Goal: Task Accomplishment & Management: Manage account settings

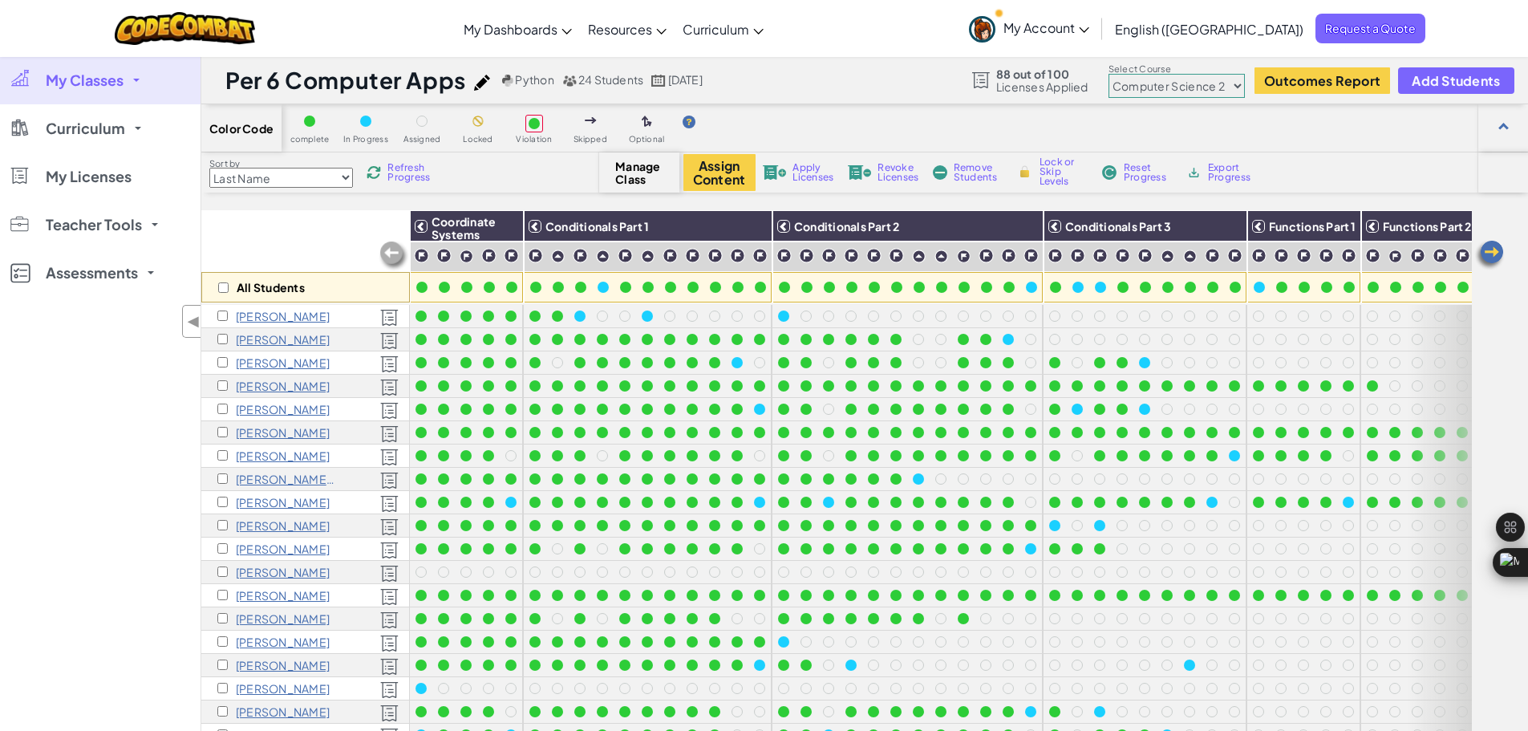
select select "5632661322961295f9428638"
click at [95, 79] on span "My Classes" at bounding box center [85, 80] width 78 height 14
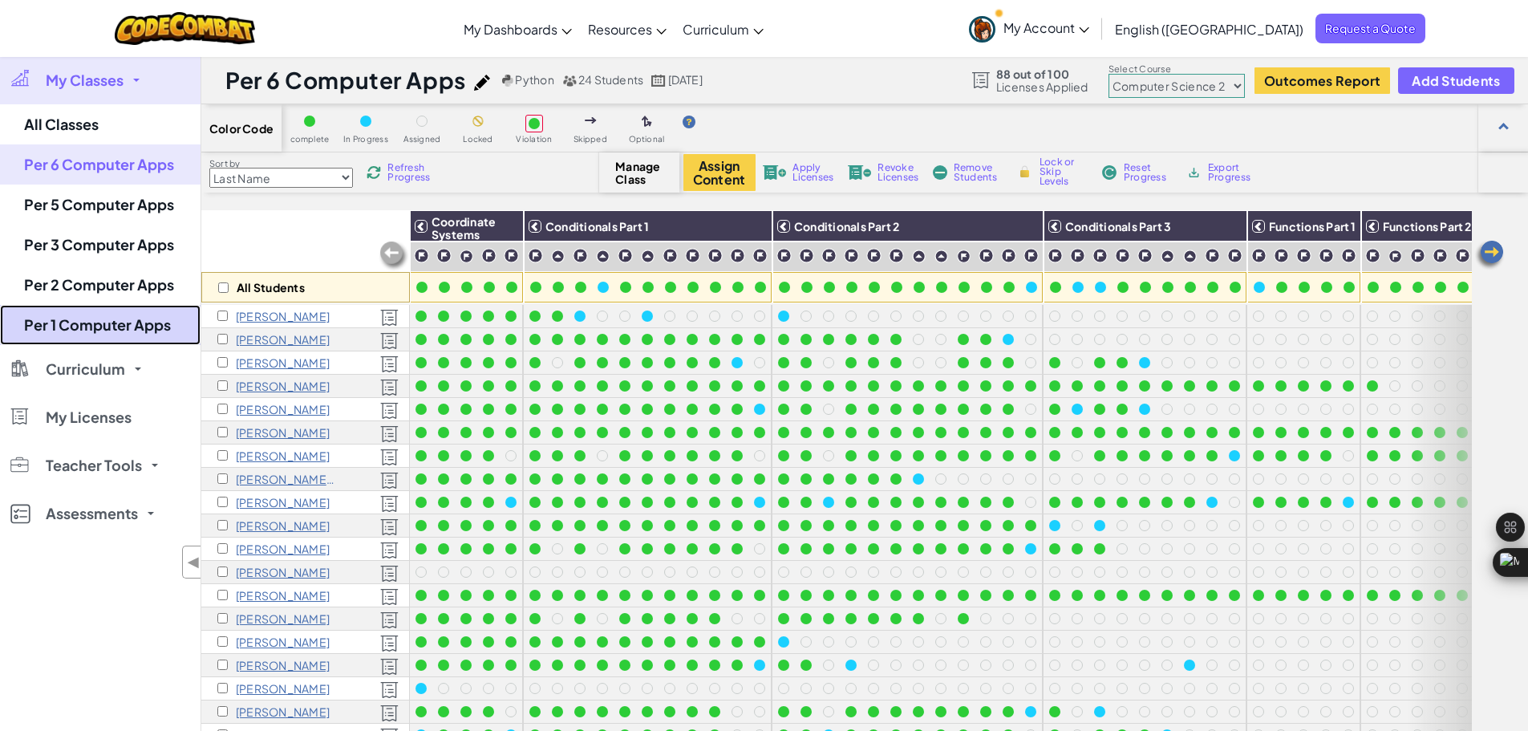
click at [75, 325] on link "Per 1 Computer Apps" at bounding box center [100, 325] width 201 height 40
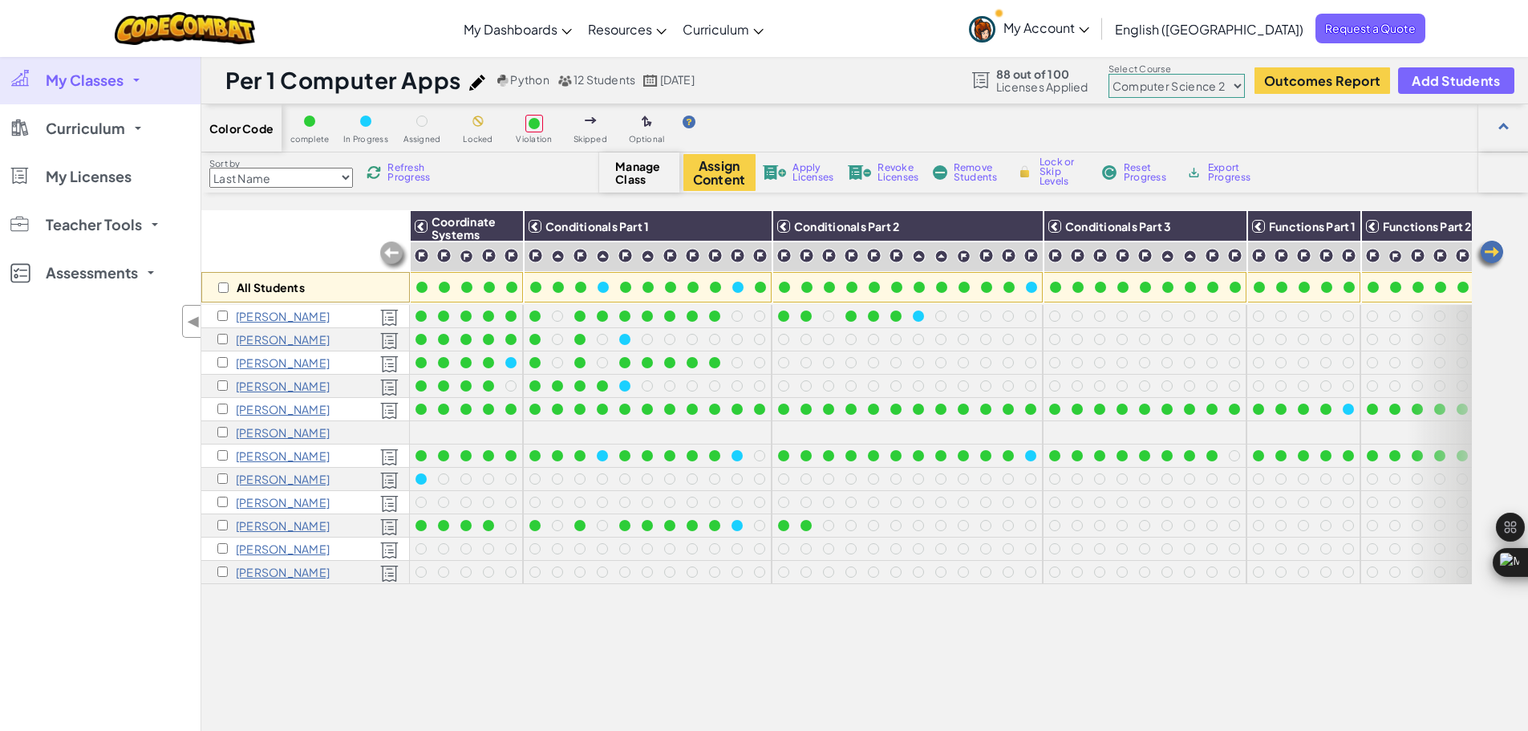
click at [1234, 91] on select "Junior Introduction to Computer Science Game Development 1 Web Development 1 Co…" at bounding box center [1177, 86] width 136 height 24
select select "560f1a9f22961295f9427742"
click at [1109, 74] on select "Junior Introduction to Computer Science Game Development 1 Web Development 1 Co…" at bounding box center [1177, 86] width 136 height 24
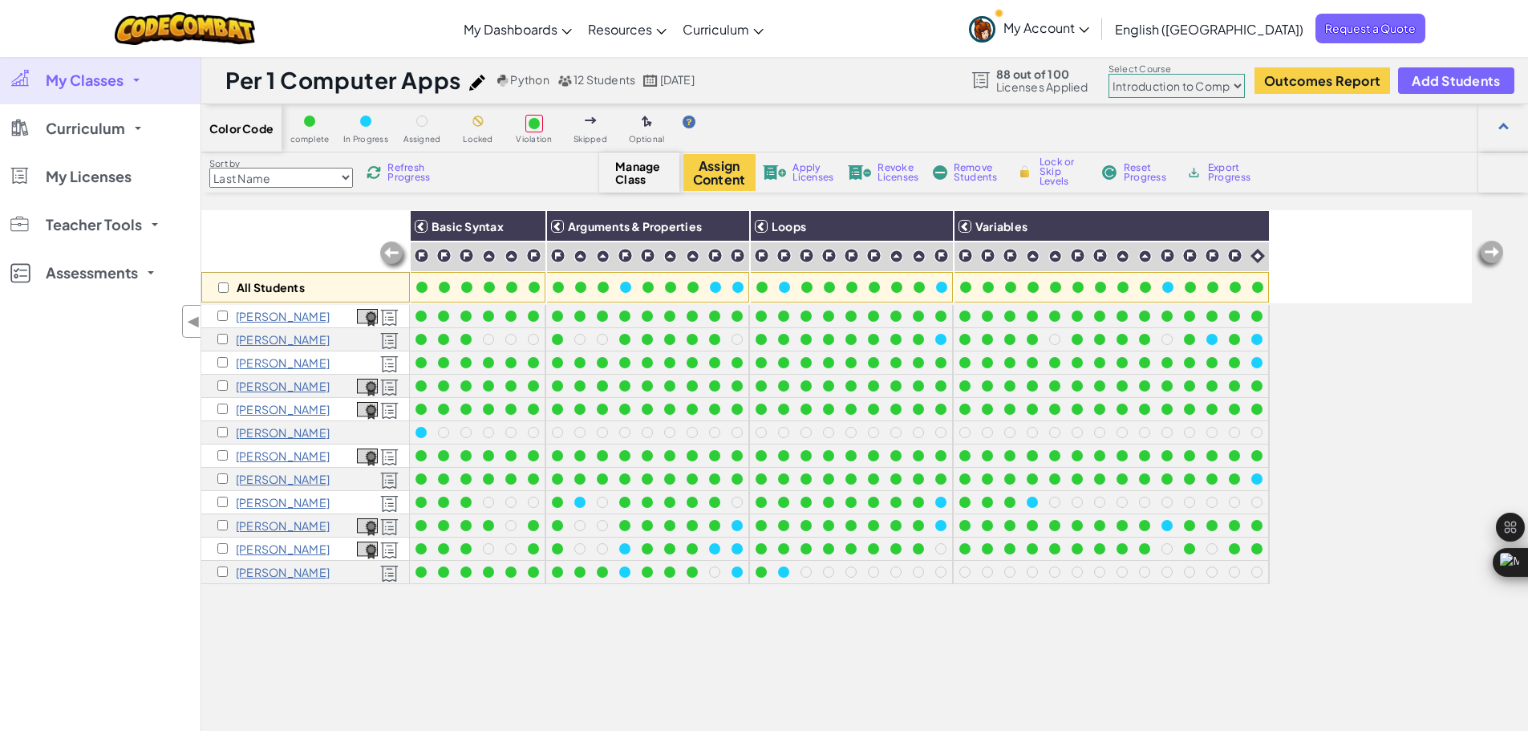
click at [1162, 86] on select "Junior Introduction to Computer Science Game Development 1 Web Development 1 Co…" at bounding box center [1177, 86] width 136 height 24
select select "5632661322961295f9428638"
click at [1109, 74] on select "Junior Introduction to Computer Science Game Development 1 Web Development 1 Co…" at bounding box center [1177, 86] width 136 height 24
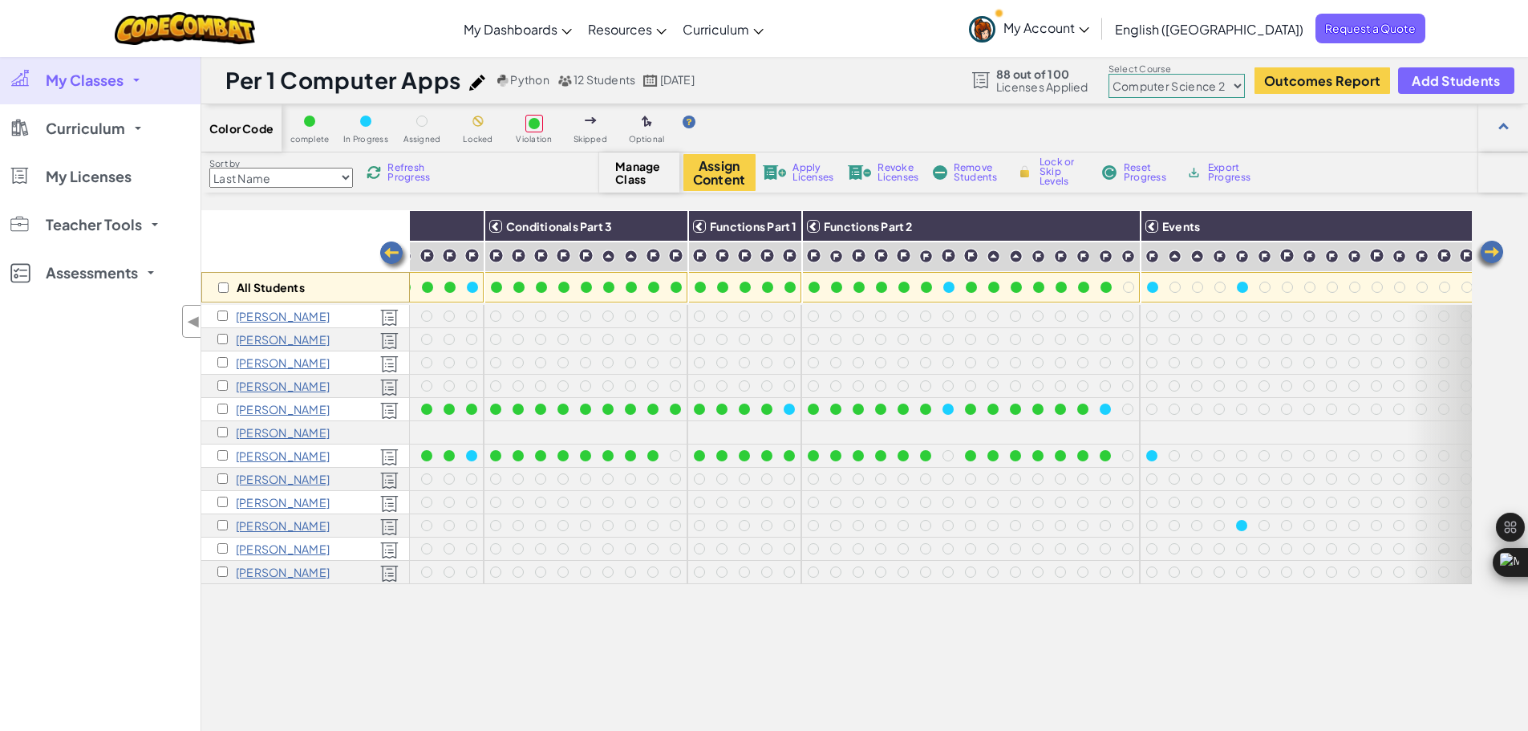
scroll to position [0, 601]
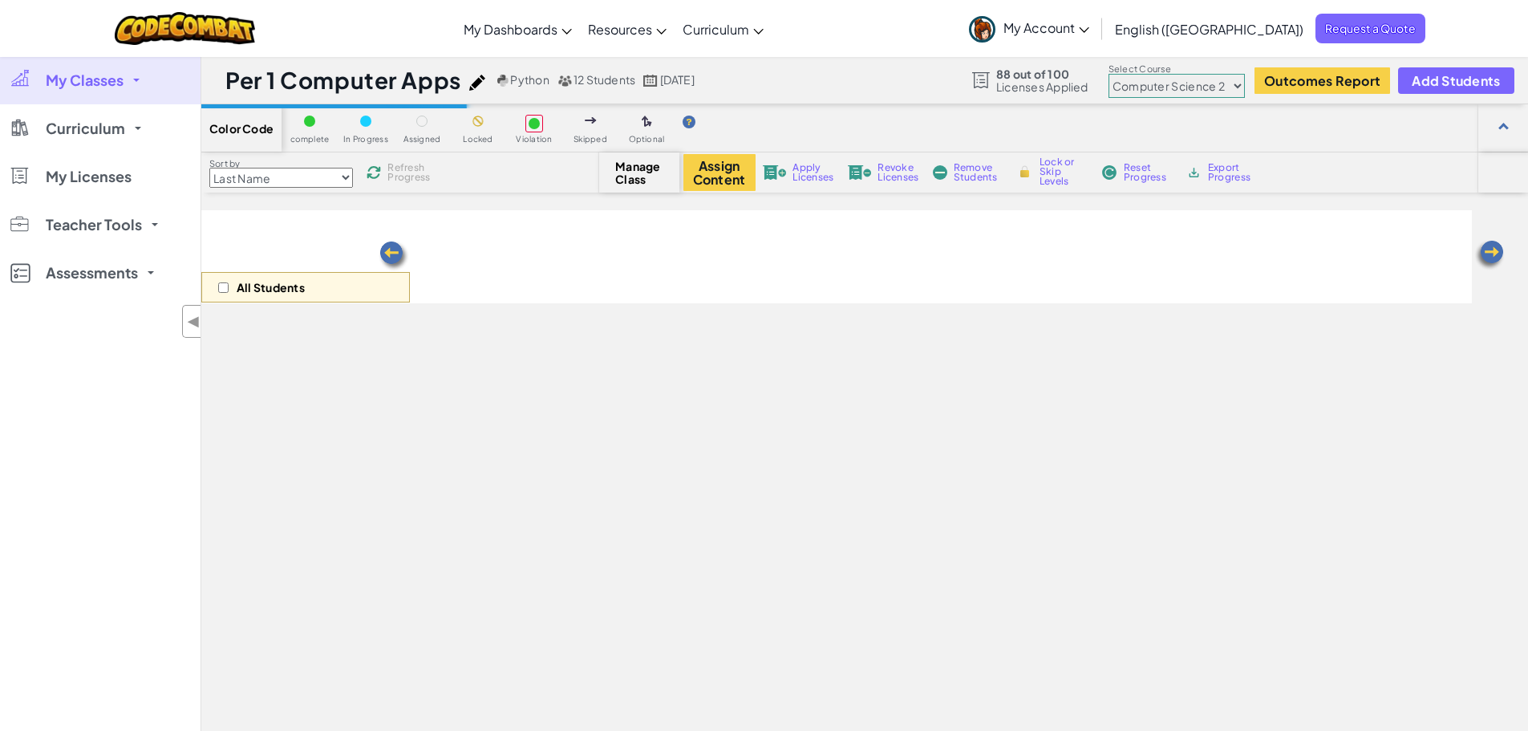
select select "5632661322961295f9428638"
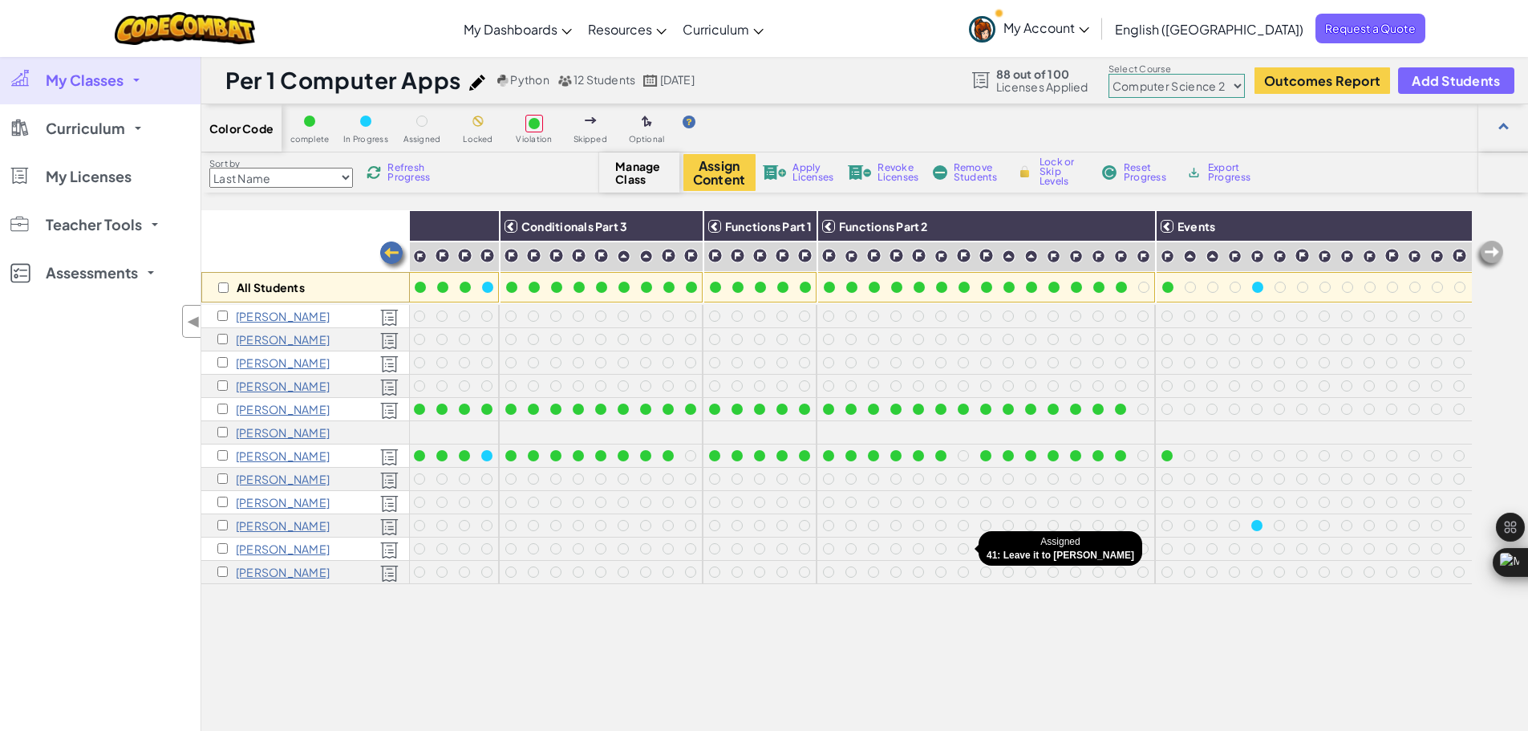
scroll to position [0, 601]
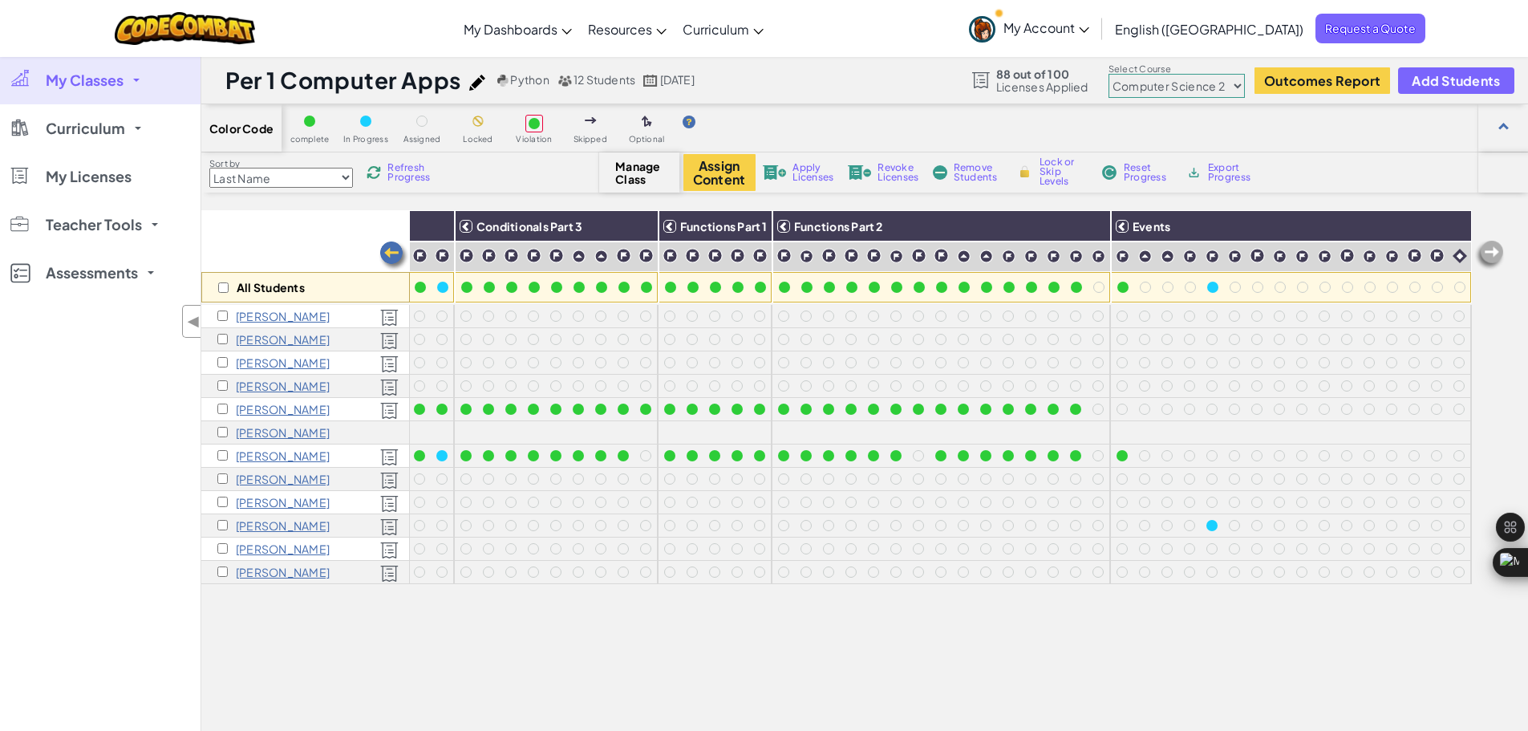
select select "5632661322961295f9428638"
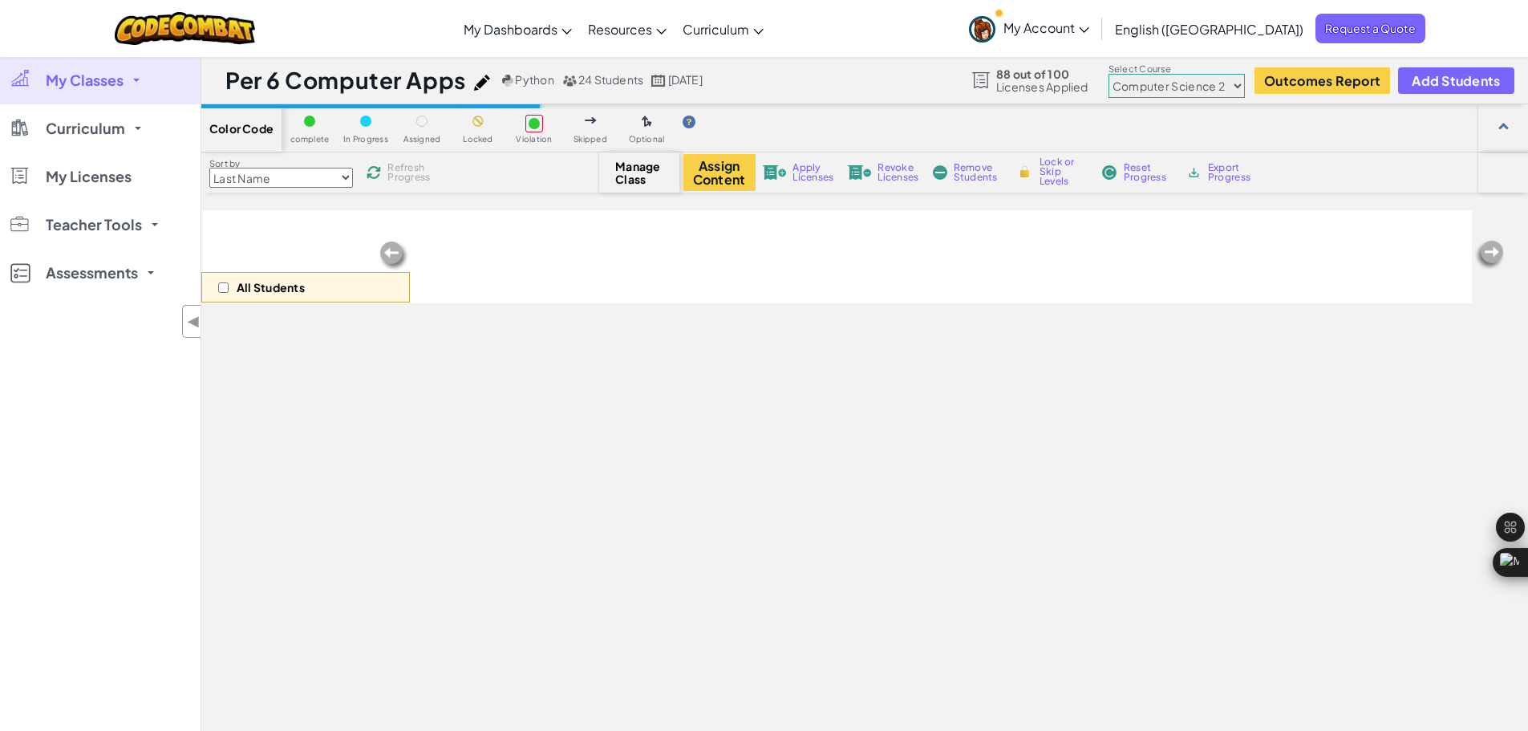
click at [78, 65] on link "My Classes" at bounding box center [100, 80] width 201 height 48
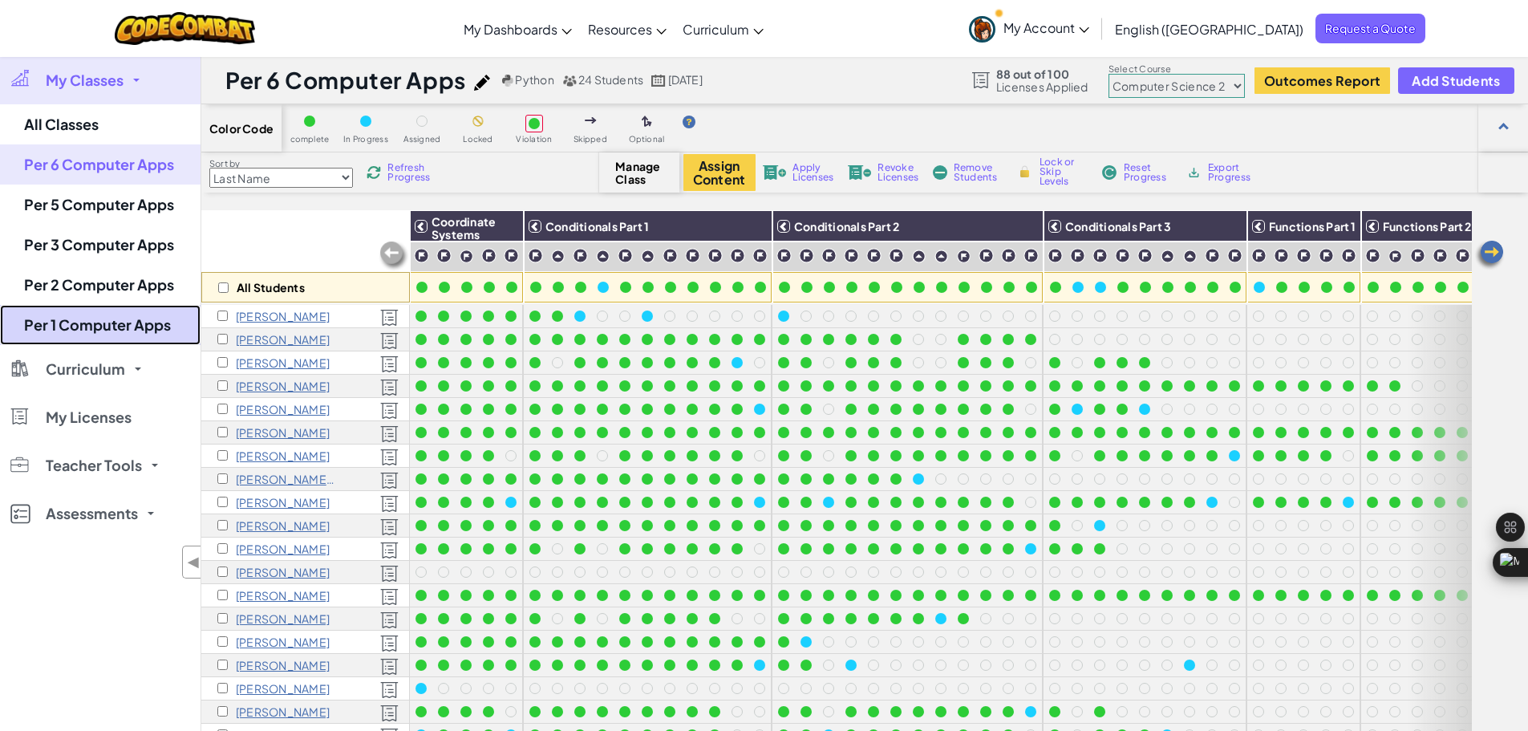
click at [101, 324] on link "Per 1 Computer Apps" at bounding box center [100, 325] width 201 height 40
select select "5632661322961295f9428638"
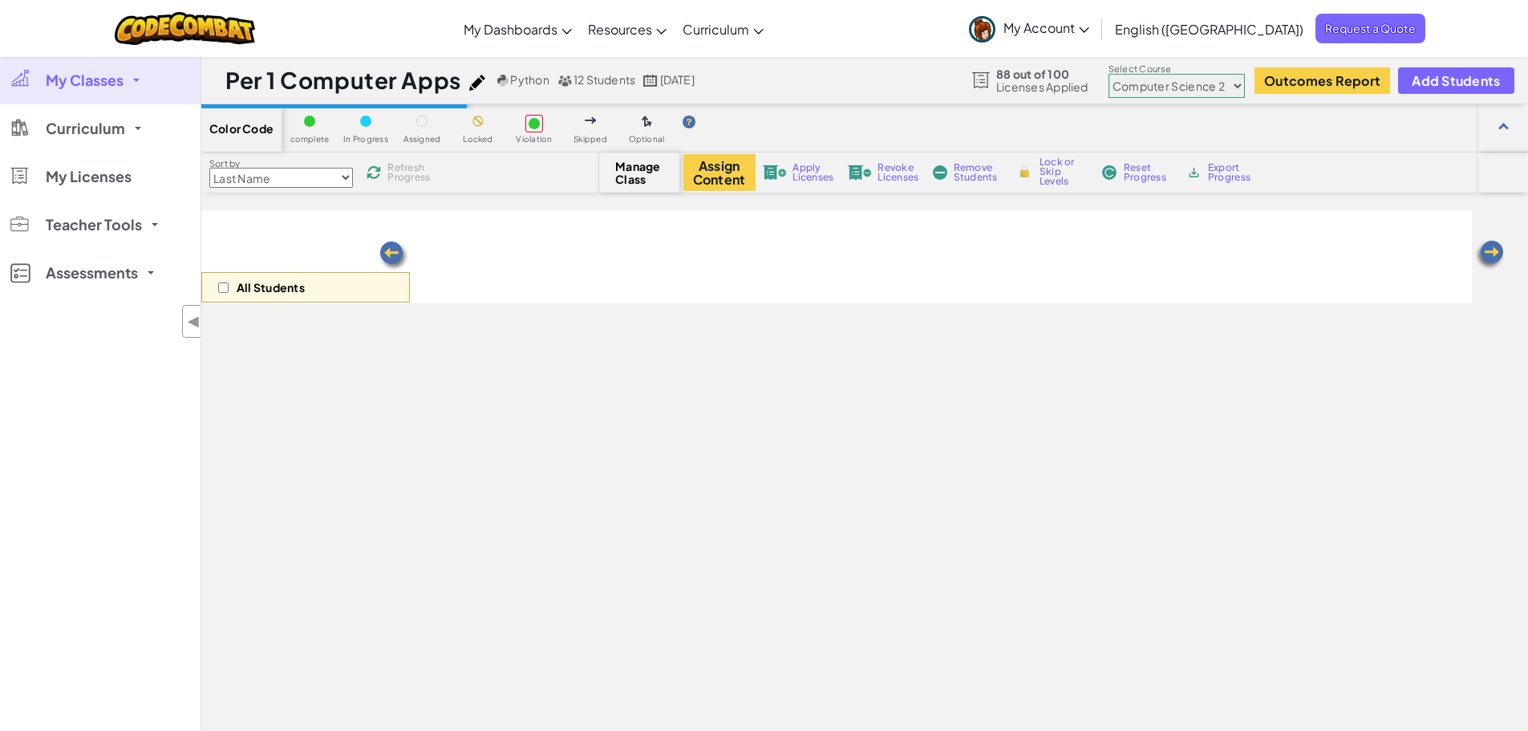
select select "5632661322961295f9428638"
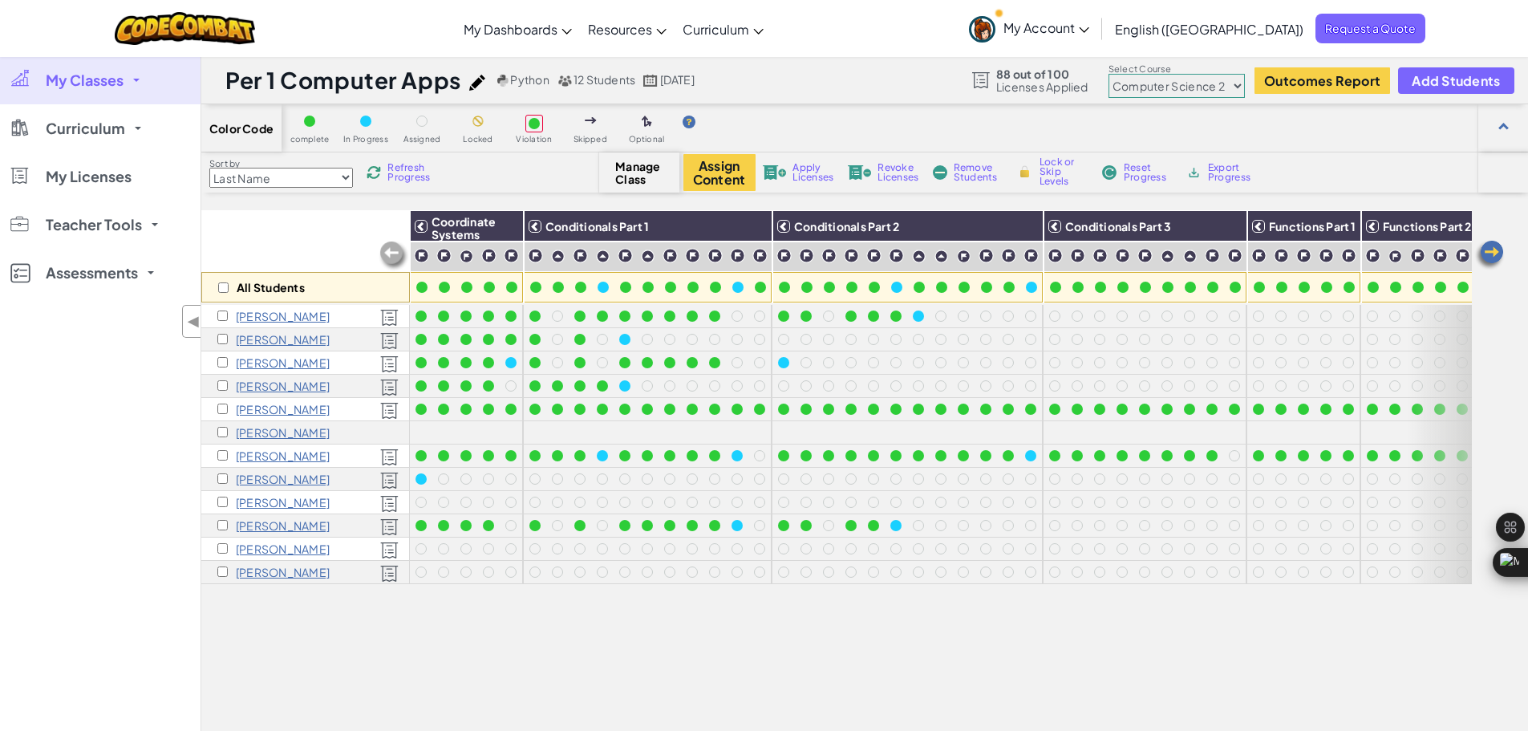
click at [60, 83] on span "My Classes" at bounding box center [85, 80] width 78 height 14
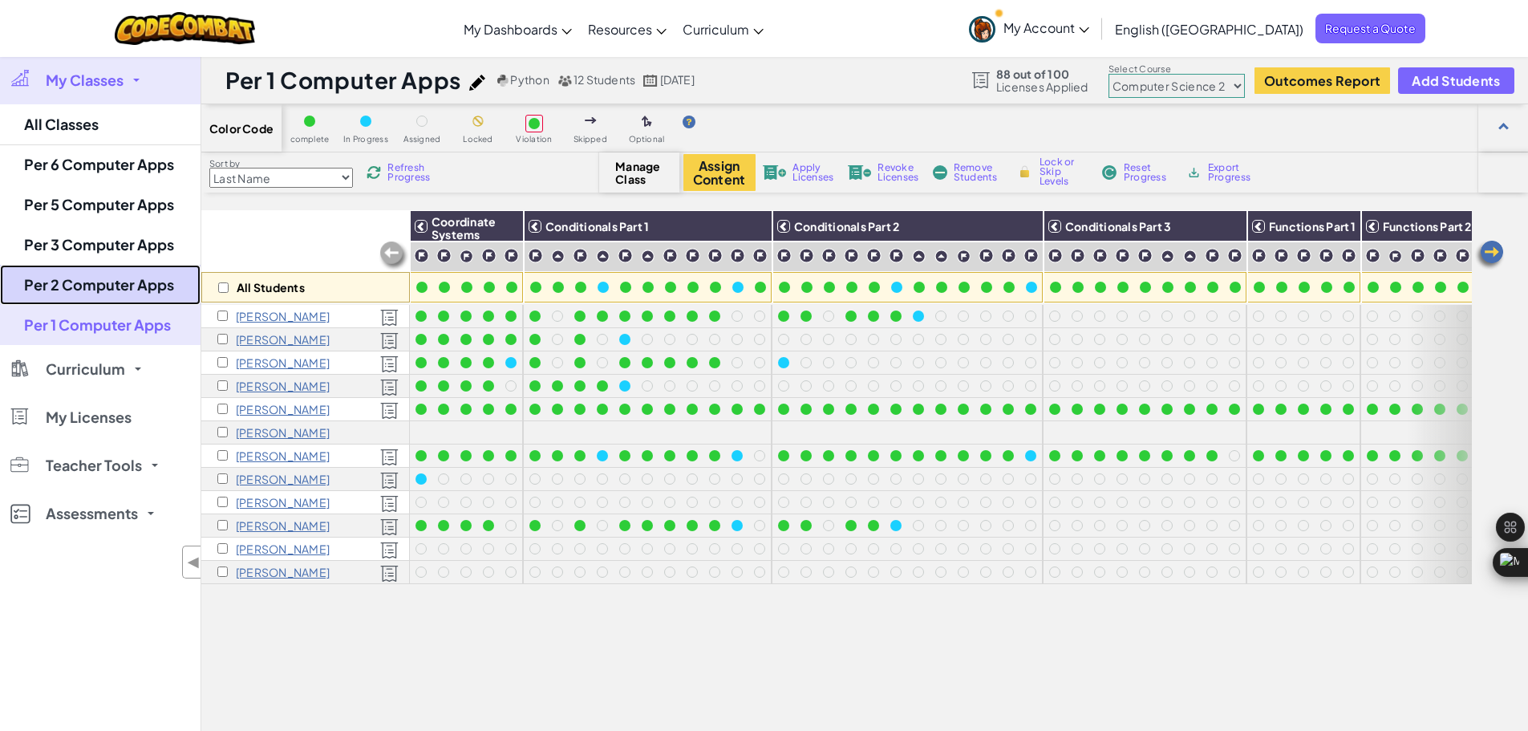
click at [71, 288] on link "Per 2 Computer Apps" at bounding box center [100, 285] width 201 height 40
select select "5632661322961295f9428638"
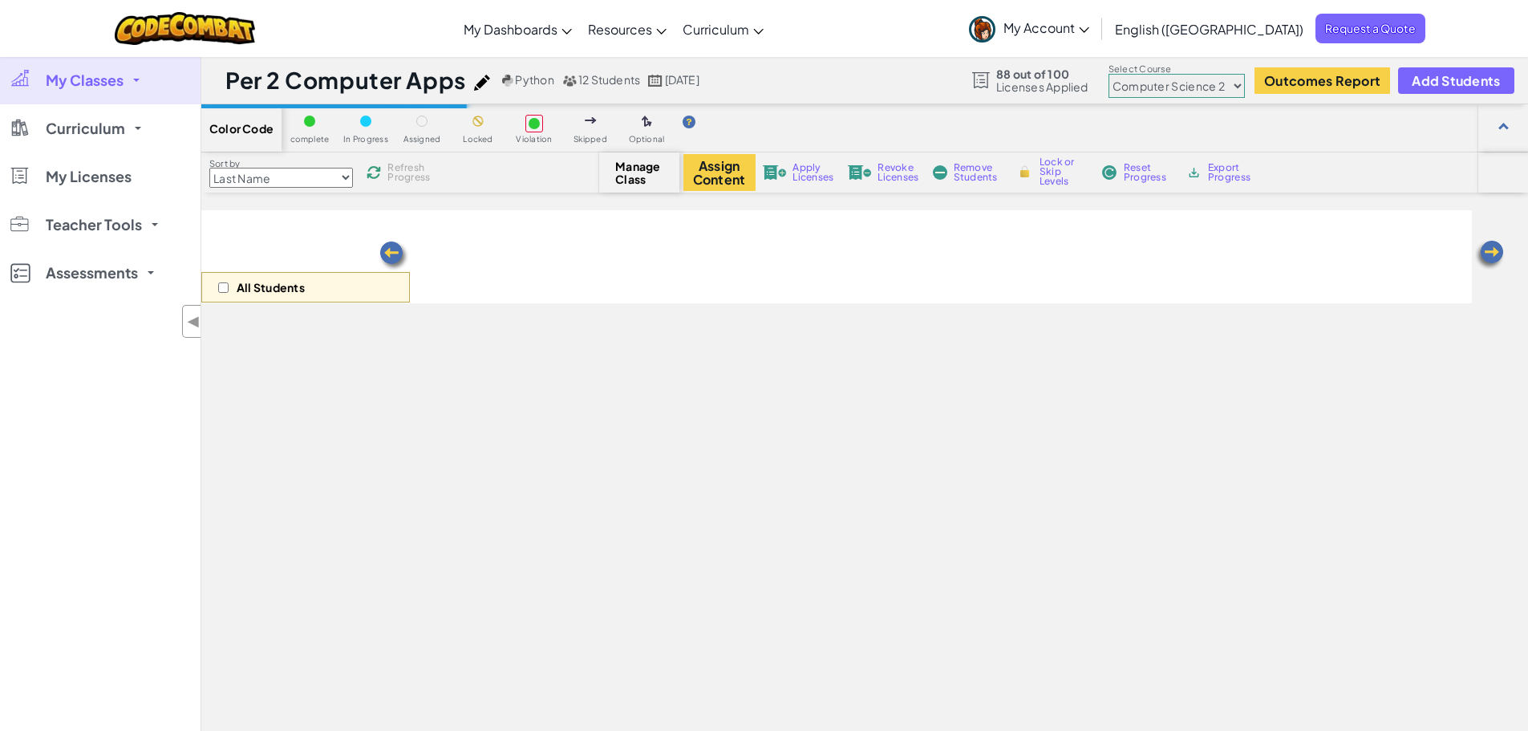
select select "5632661322961295f9428638"
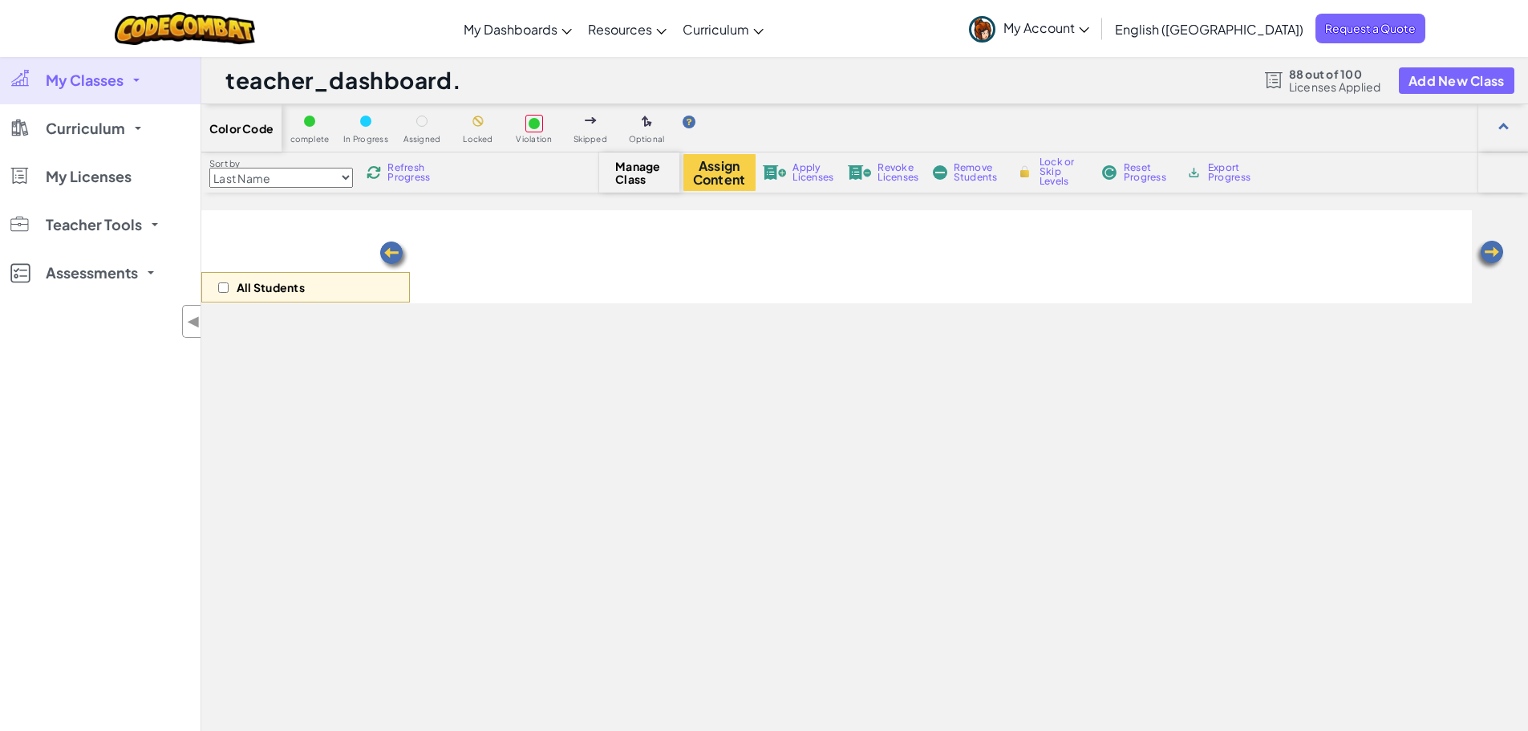
select select "5632661322961295f9428638"
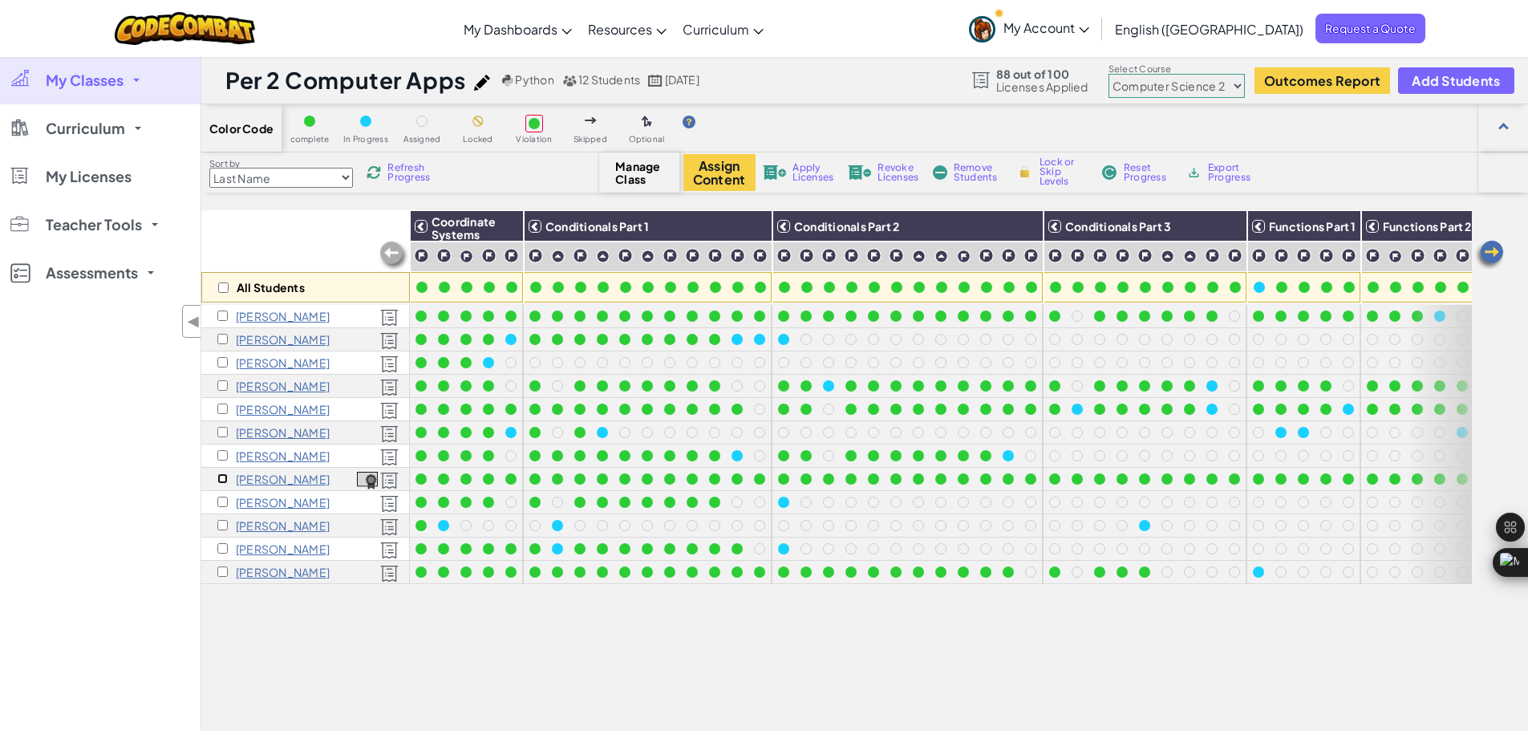
click at [217, 481] on input "checkbox" at bounding box center [222, 478] width 10 height 10
checkbox input "true"
click at [739, 169] on button "Assign Content" at bounding box center [719, 172] width 72 height 37
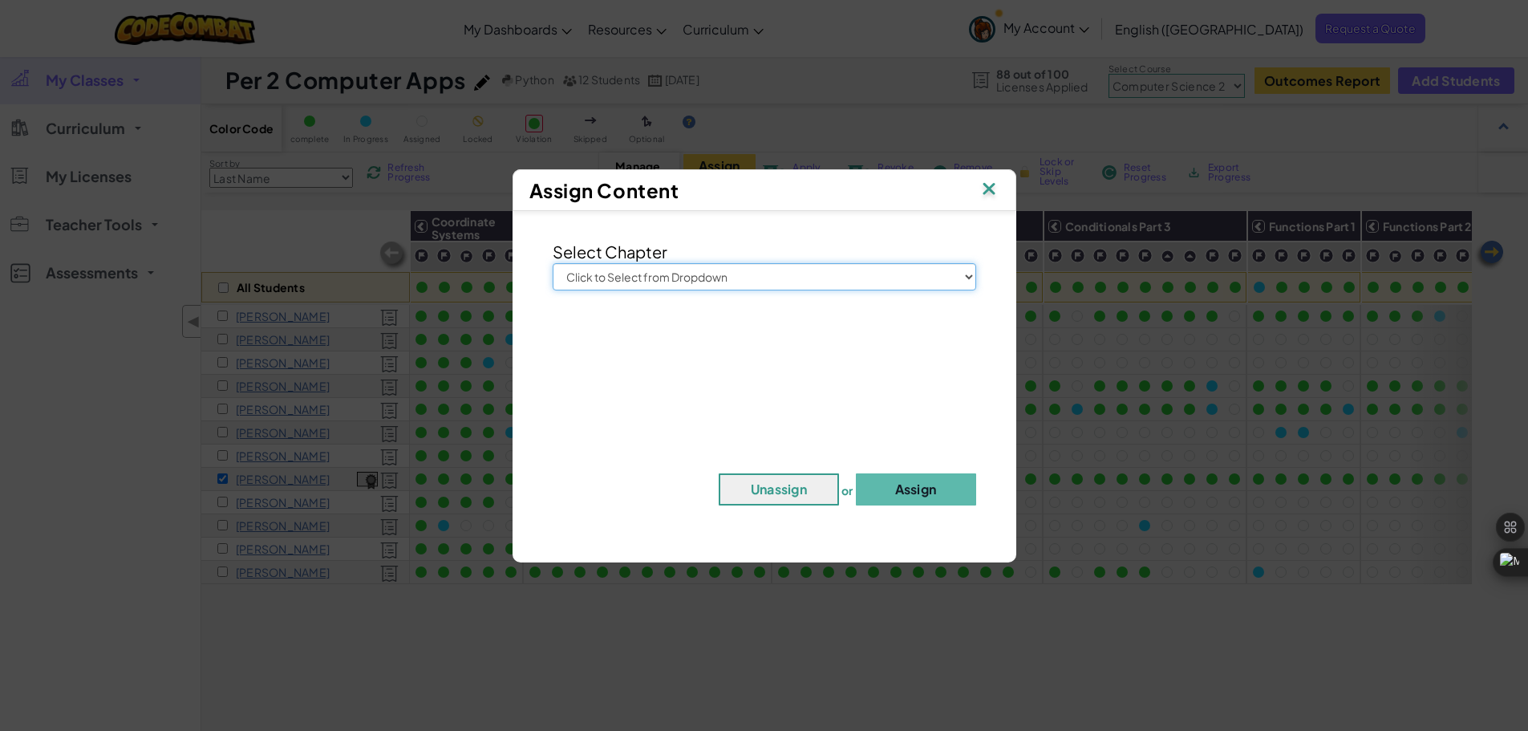
click at [673, 274] on select "Click to Select from Dropdown Junior Introduction to Computer Science Game Deve…" at bounding box center [765, 276] width 424 height 27
select select "Game Development 1"
click at [553, 263] on select "Click to Select from Dropdown Junior Introduction to Computer Science Game Deve…" at bounding box center [765, 276] width 424 height 27
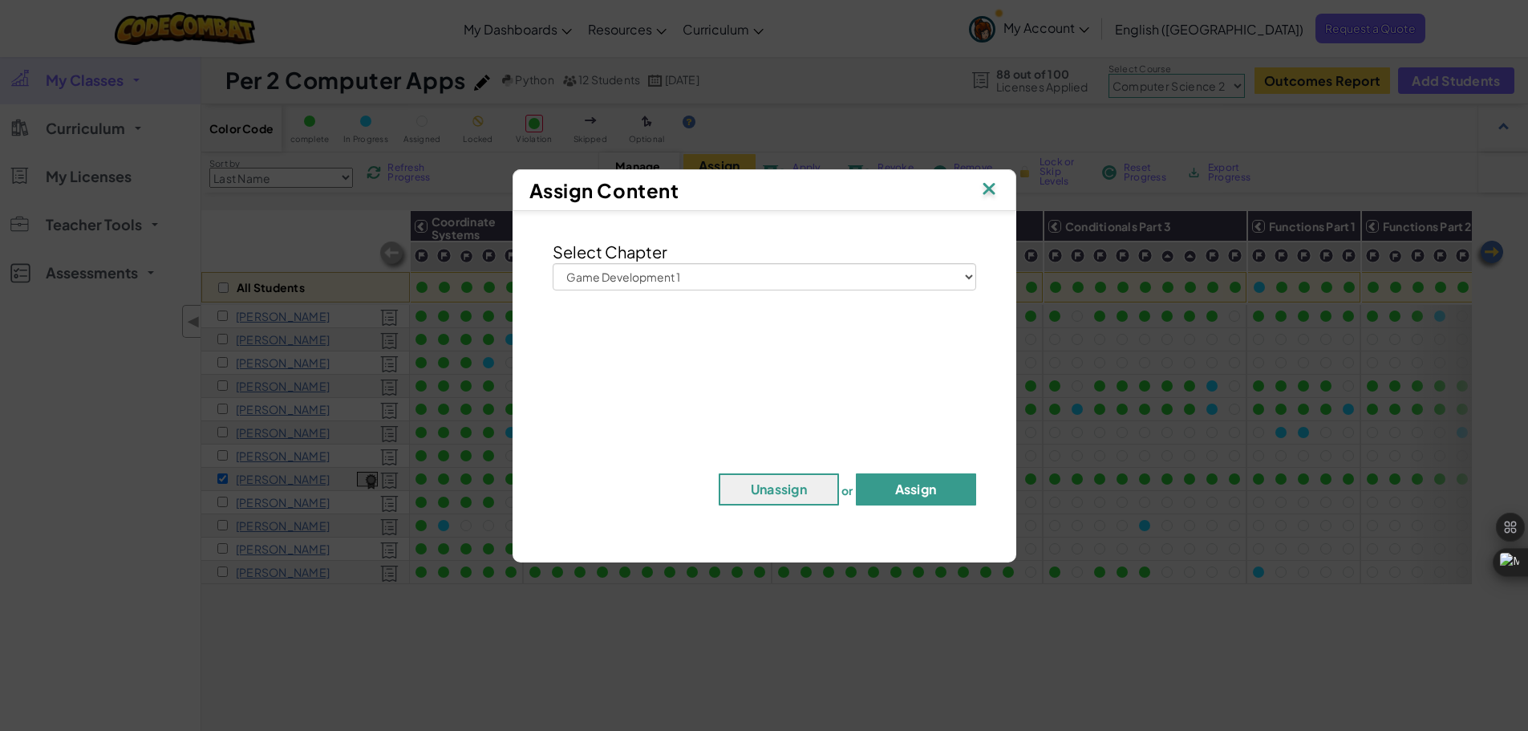
click at [912, 496] on button "Assign" at bounding box center [916, 489] width 120 height 32
